Goal: Task Accomplishment & Management: Complete application form

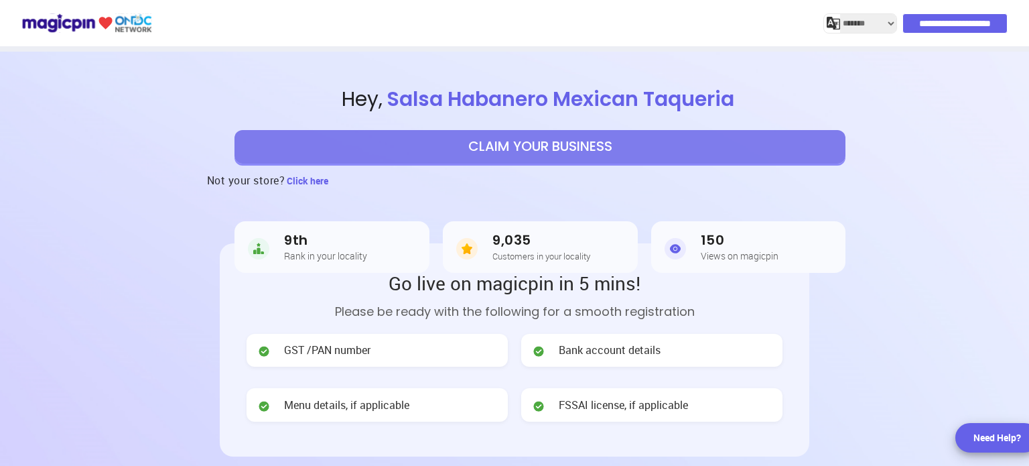
select select "*******"
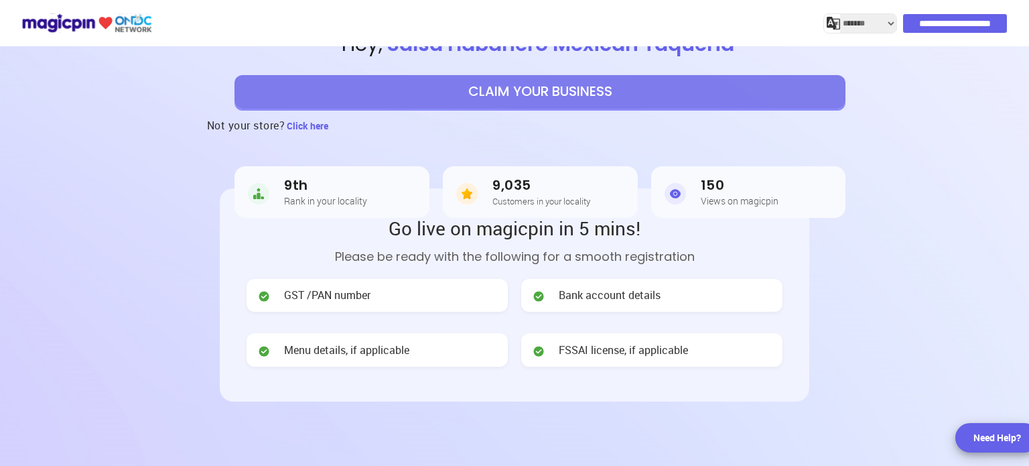
scroll to position [52, 0]
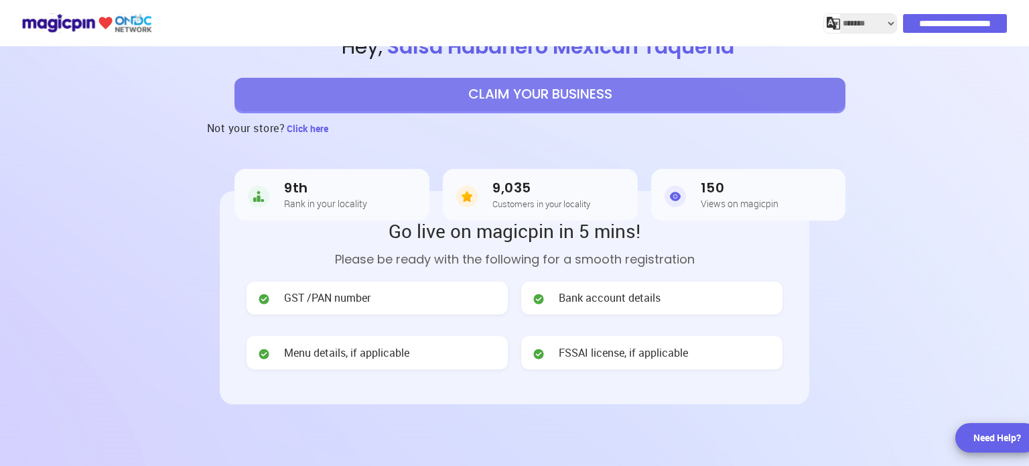
click at [541, 98] on button "CLAIM YOUR BUSINESS" at bounding box center [539, 94] width 611 height 33
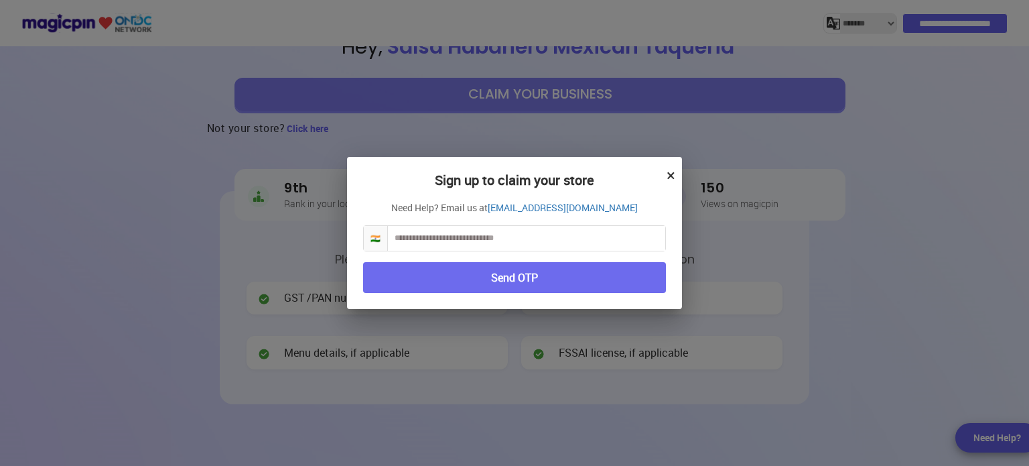
click at [464, 242] on input "text" at bounding box center [526, 238] width 277 height 25
type input "**********"
click at [504, 275] on button "Send OTP" at bounding box center [514, 277] width 303 height 31
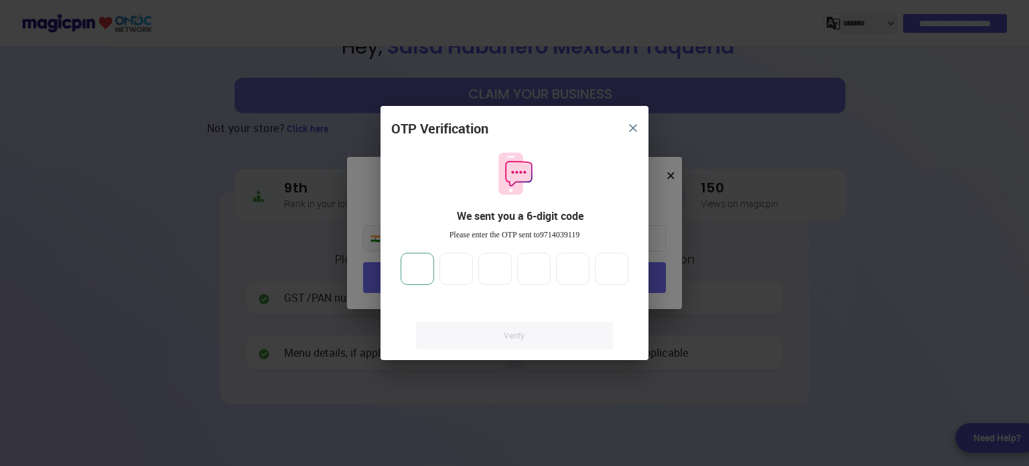
click at [427, 275] on input "number" at bounding box center [417, 269] width 33 height 32
type input "*"
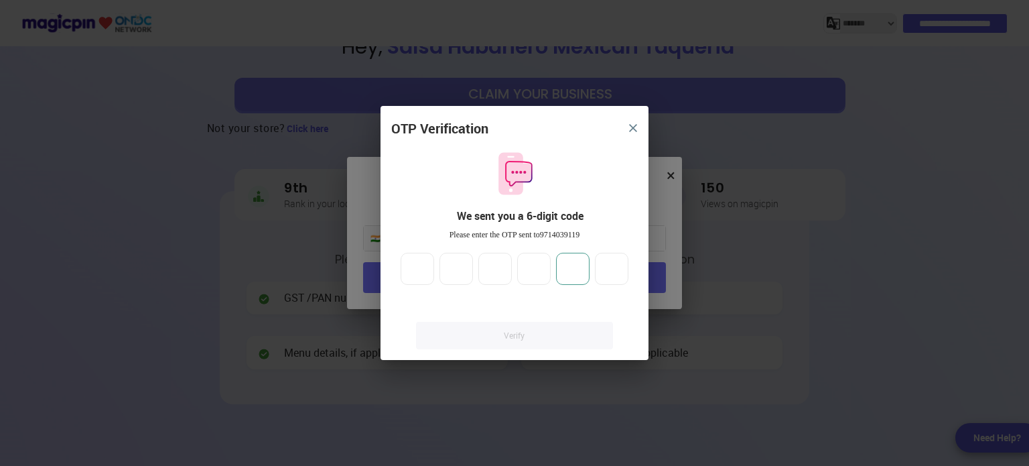
type input "*"
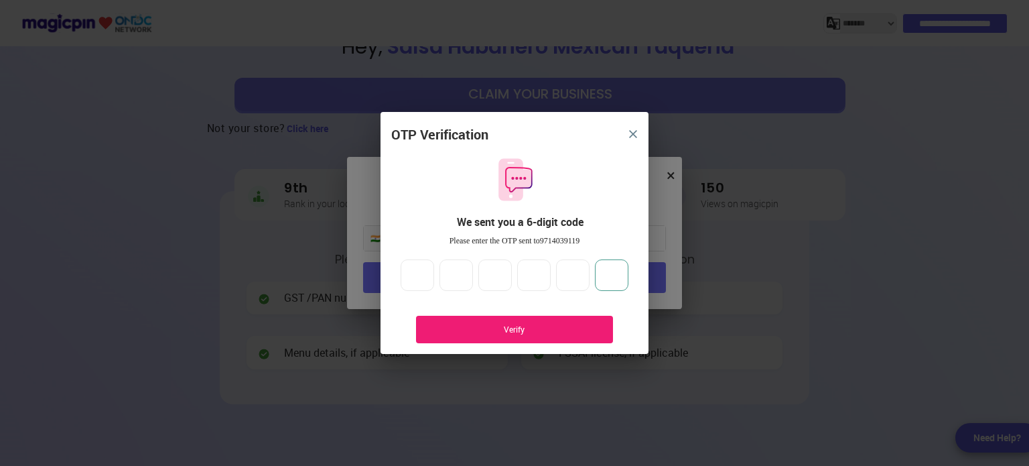
type input "*"
click at [552, 329] on div "Verify" at bounding box center [514, 329] width 157 height 11
click at [515, 327] on div "Verify" at bounding box center [514, 329] width 157 height 11
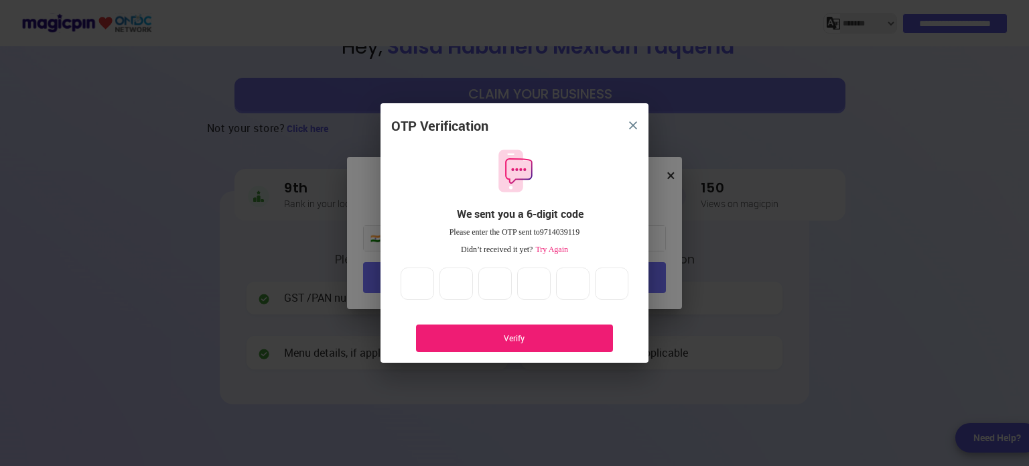
click at [520, 344] on div "Verify" at bounding box center [514, 337] width 197 height 27
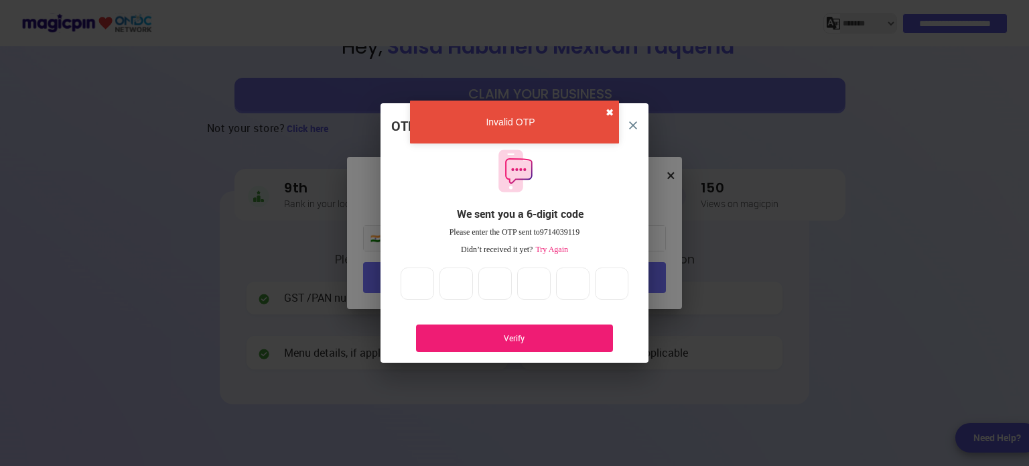
click at [611, 113] on button "✖" at bounding box center [610, 112] width 8 height 13
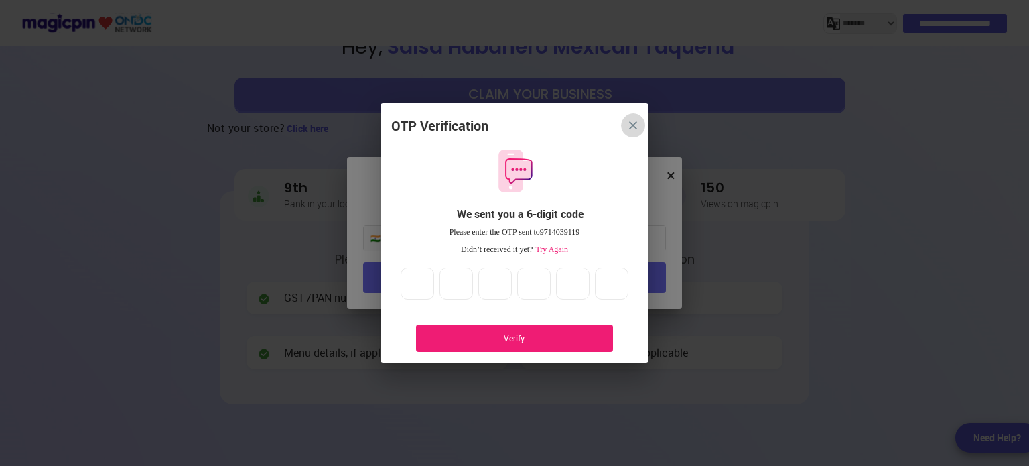
click at [629, 121] on img "close" at bounding box center [633, 125] width 8 height 8
